Goal: Find specific page/section

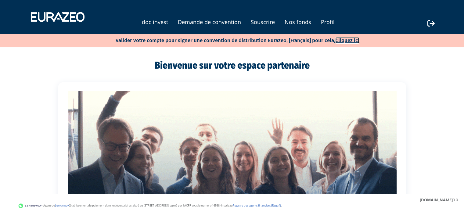
click at [340, 42] on link "Cliquez ici" at bounding box center [347, 40] width 24 height 6
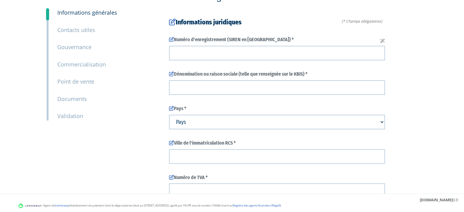
scroll to position [30, 0]
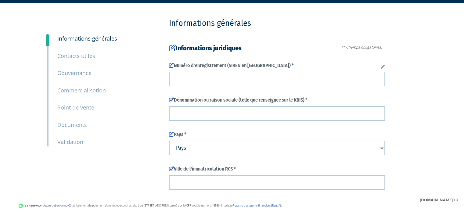
click at [74, 139] on small "Validation" at bounding box center [70, 141] width 26 height 7
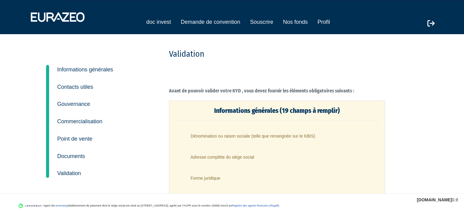
scroll to position [30, 0]
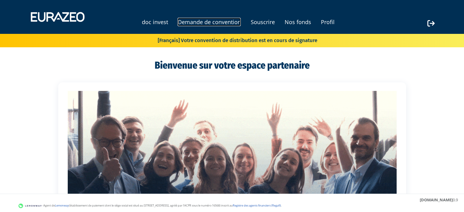
click at [194, 23] on link "Demande de convention" at bounding box center [208, 22] width 63 height 9
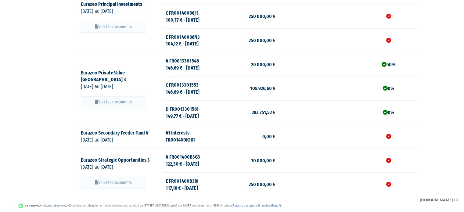
scroll to position [427, 0]
